Goal: Information Seeking & Learning: Stay updated

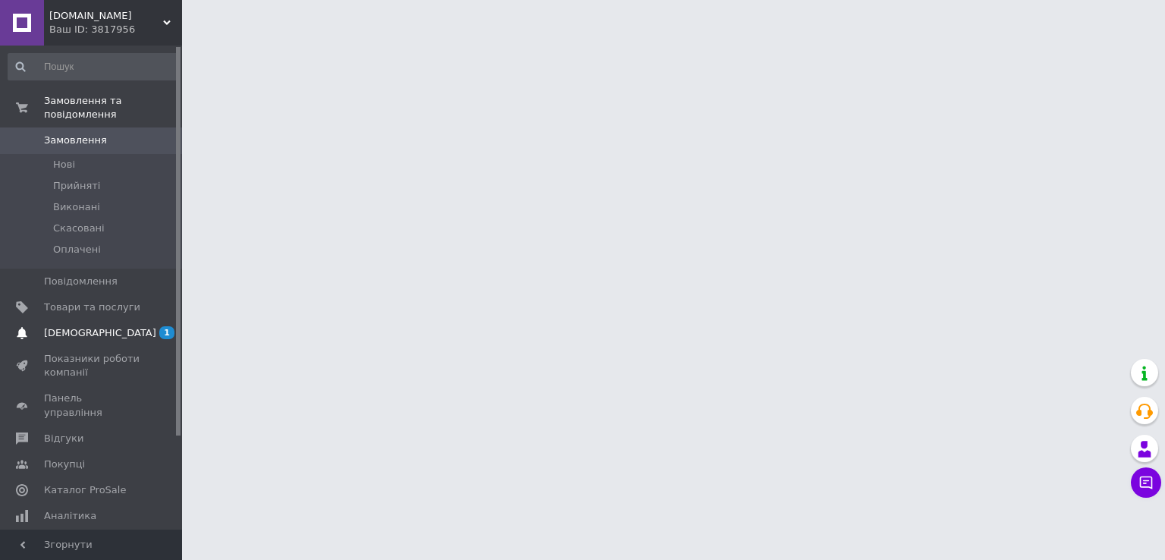
click at [105, 326] on span "[DEMOGRAPHIC_DATA]" at bounding box center [92, 333] width 96 height 14
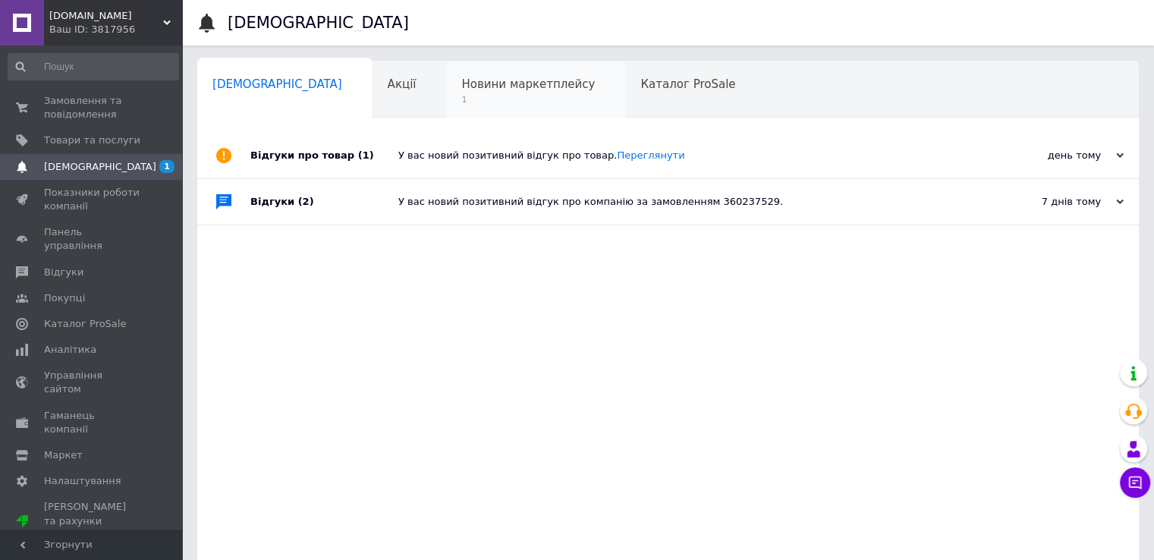
click at [461, 95] on span "1" at bounding box center [527, 99] width 133 height 11
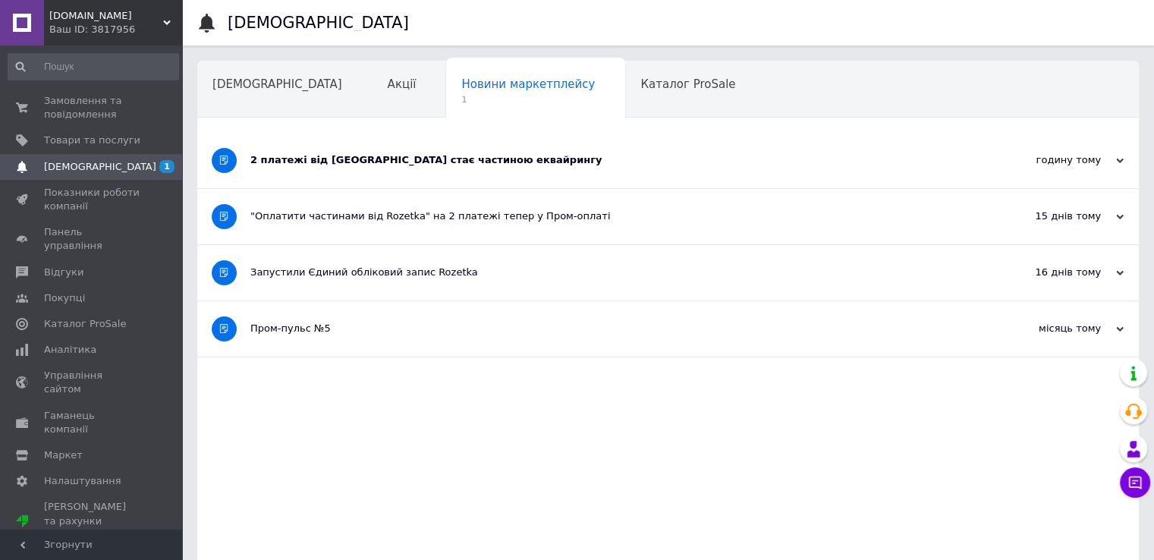
click at [393, 159] on div "2 платежі від [GEOGRAPHIC_DATA] стає частиною еквайрингу" at bounding box center [610, 160] width 721 height 14
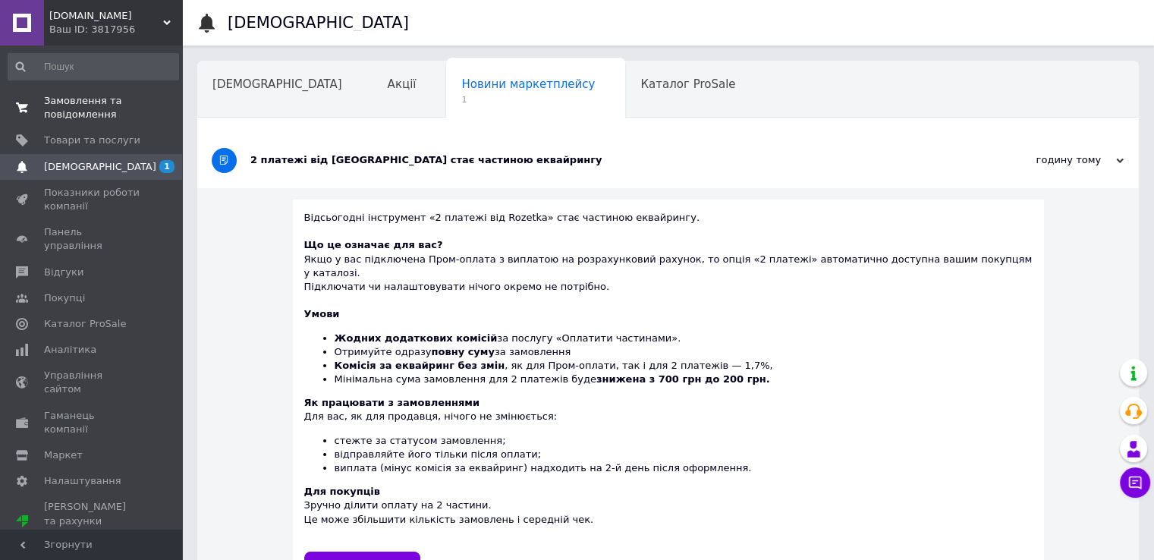
click at [99, 118] on span "Замовлення та повідомлення" at bounding box center [92, 107] width 96 height 27
